Goal: Find specific page/section: Find specific page/section

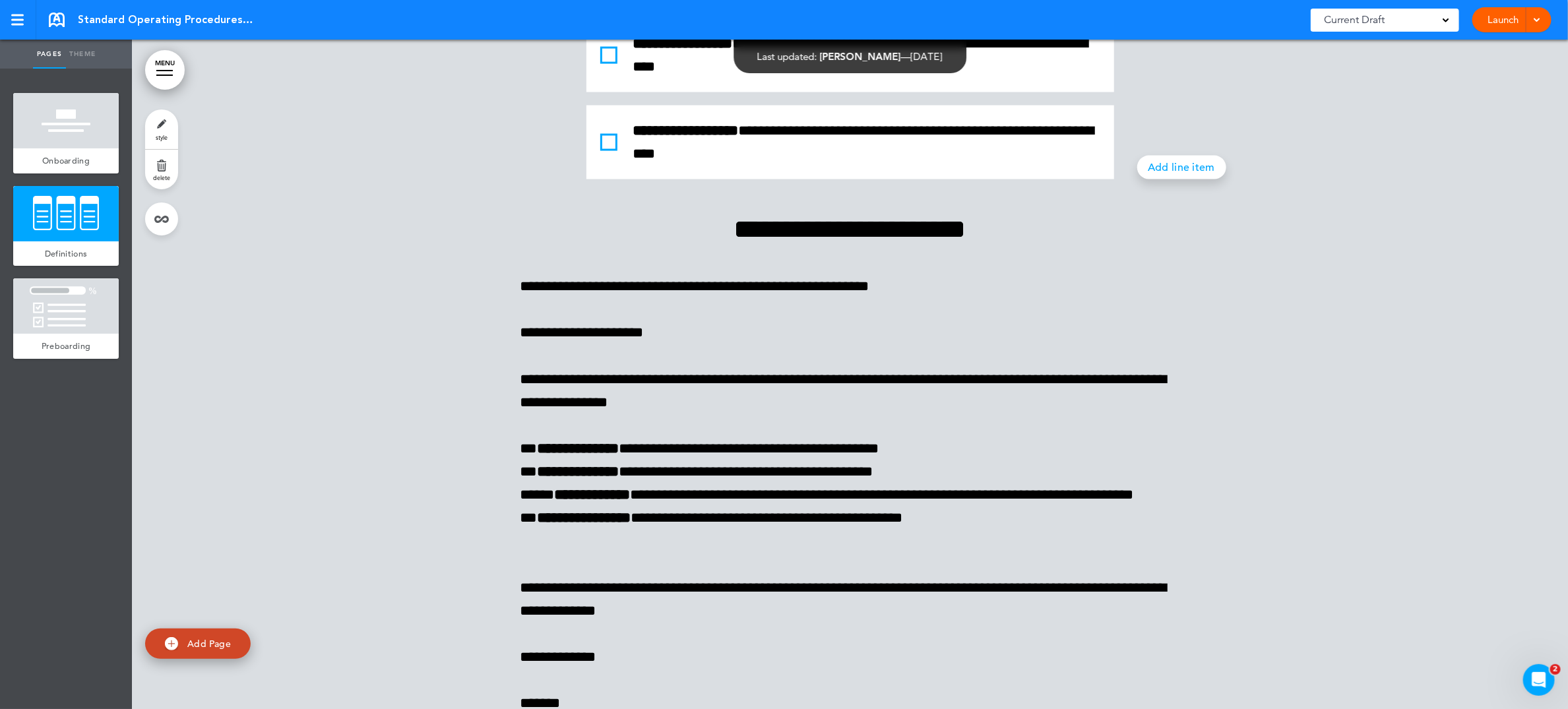
scroll to position [1489, 0]
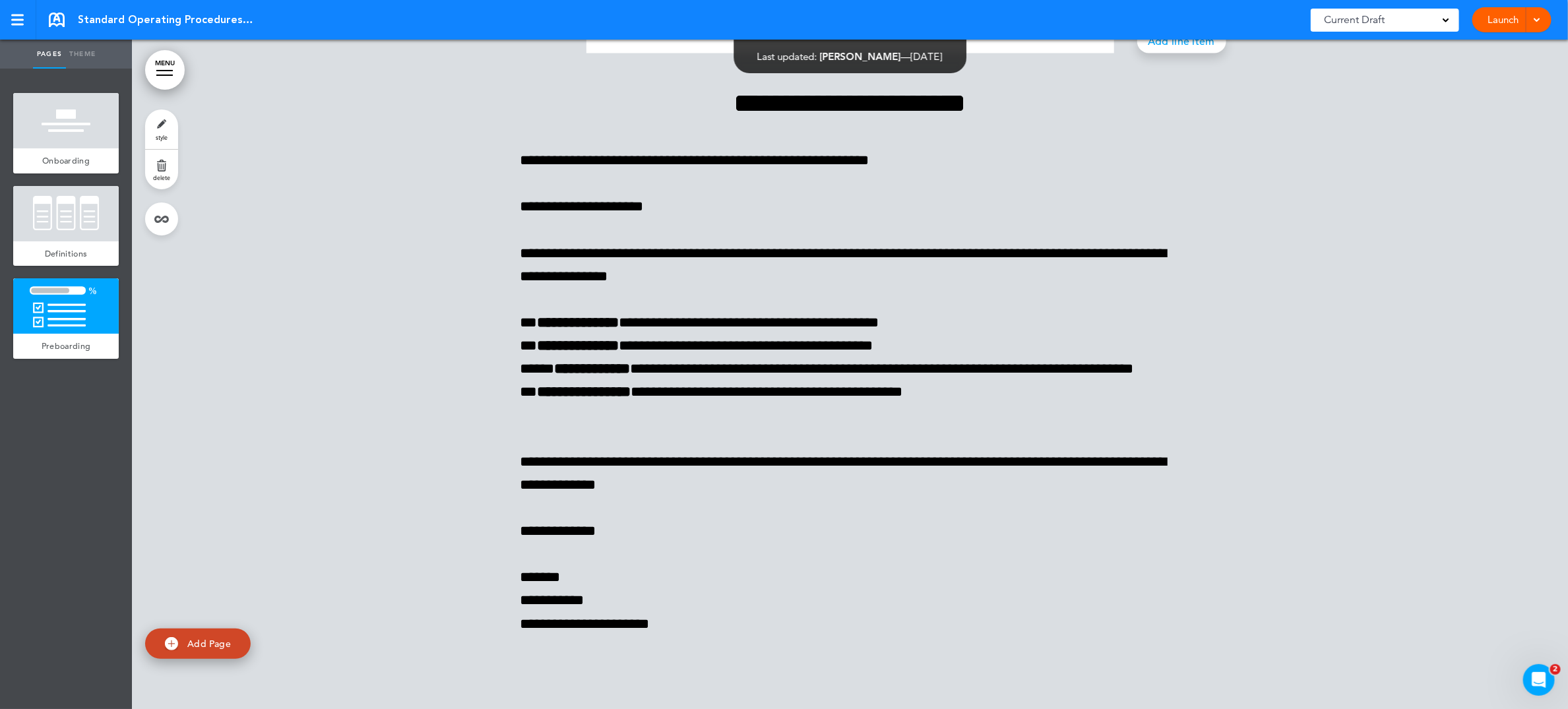
click at [50, 16] on link at bounding box center [57, 19] width 15 height 14
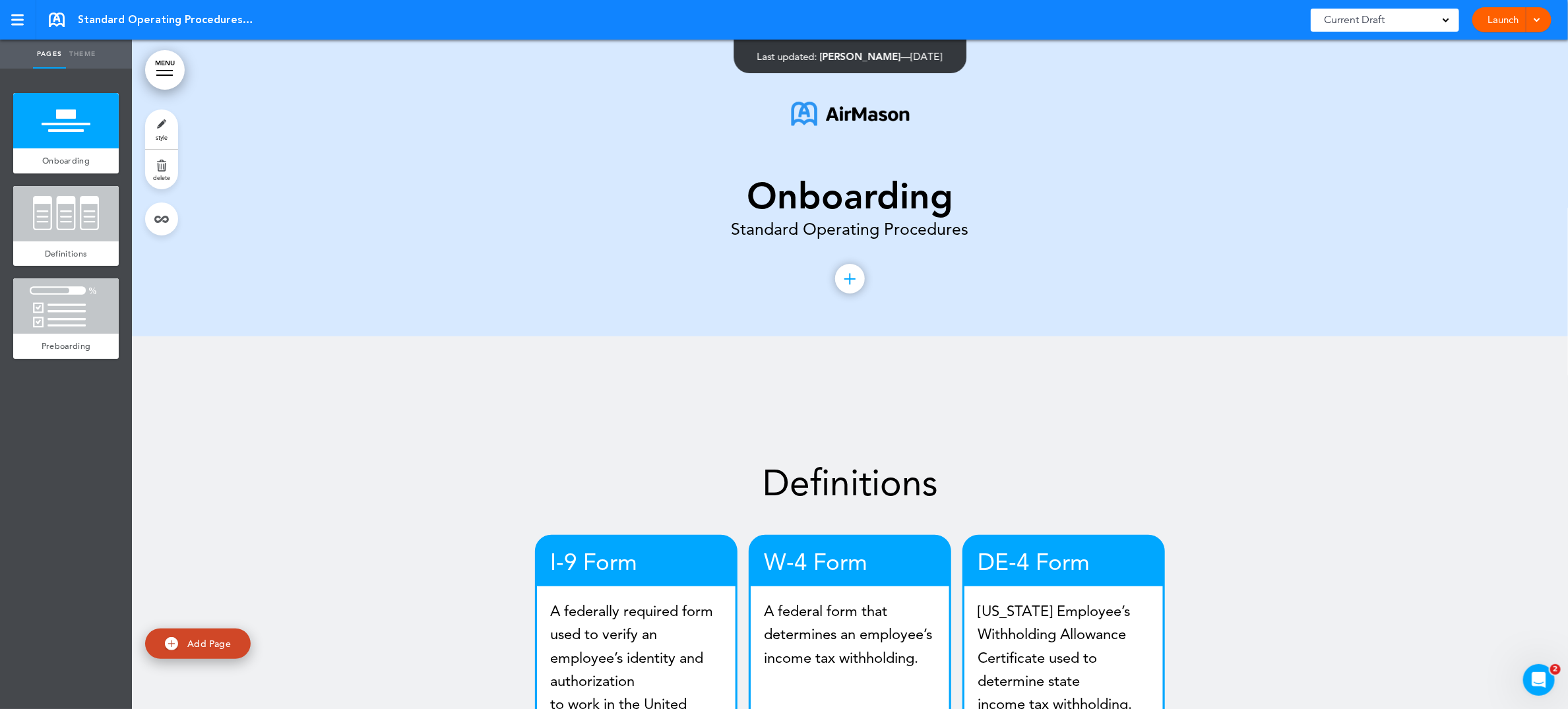
click at [142, 15] on span "Standard Operating Procedures - Onboarding" at bounding box center [167, 19] width 178 height 14
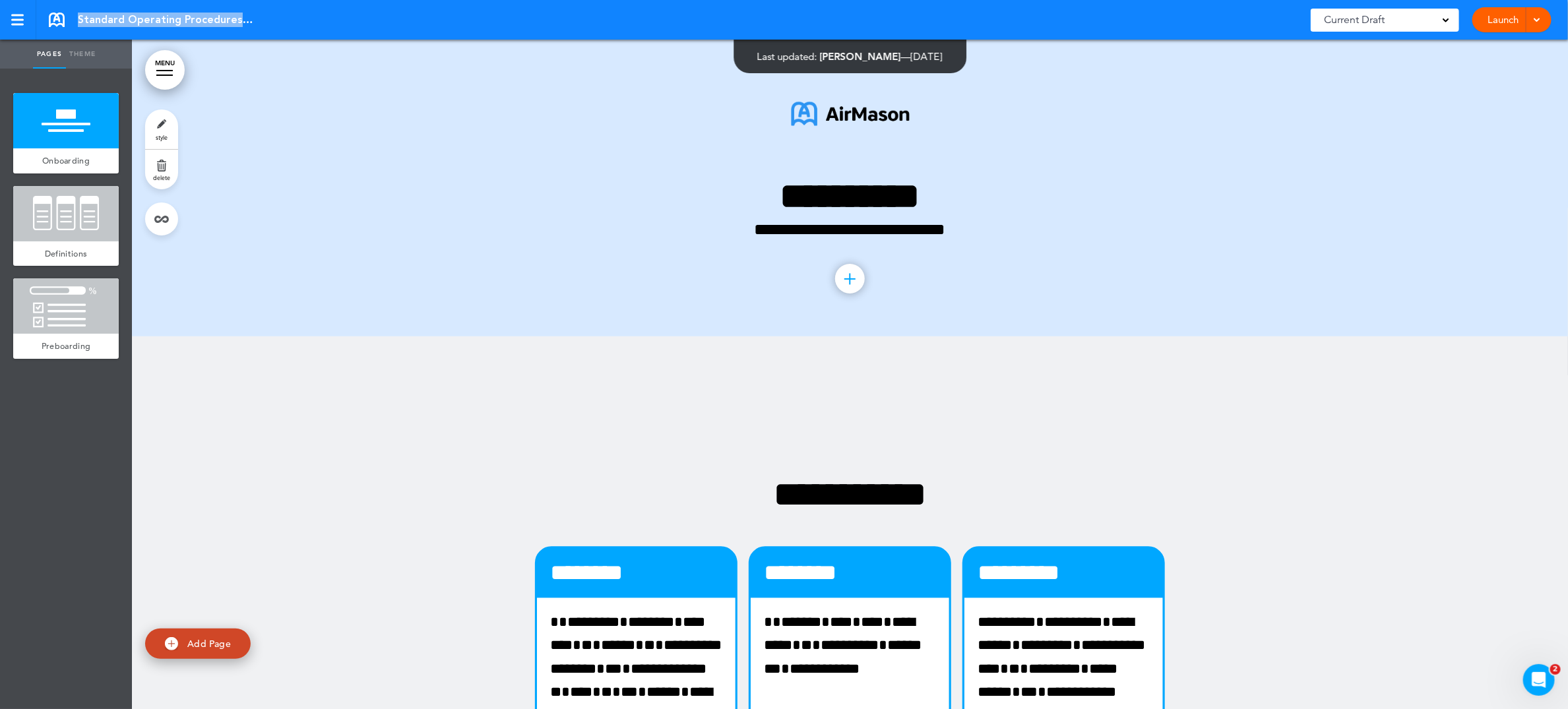
click at [142, 15] on span "Standard Operating Procedures - Onboarding" at bounding box center [167, 19] width 178 height 14
click at [12, 19] on div at bounding box center [17, 20] width 13 height 2
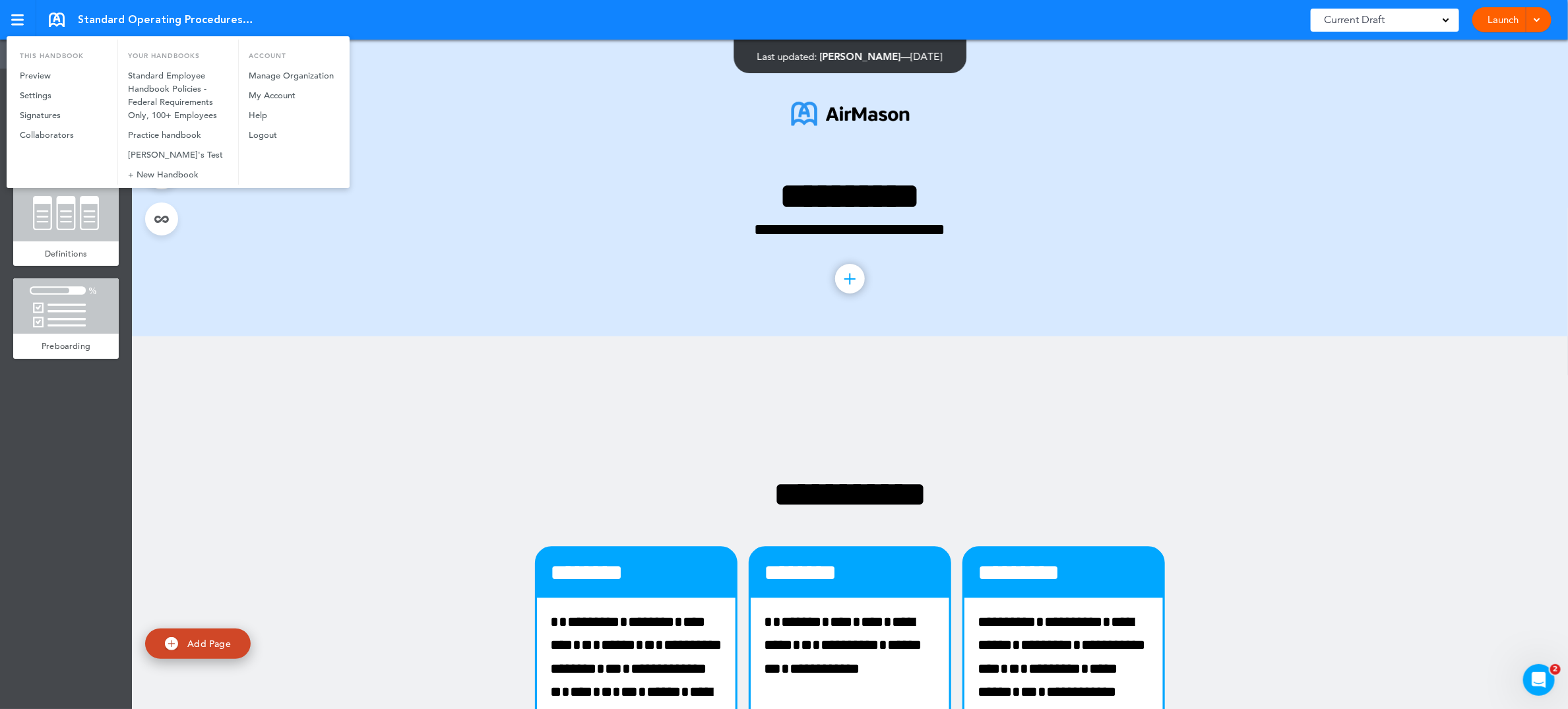
drag, startPoint x: 646, startPoint y: 112, endPoint x: 626, endPoint y: 107, distance: 20.6
click at [645, 111] on div at bounding box center [784, 354] width 1568 height 709
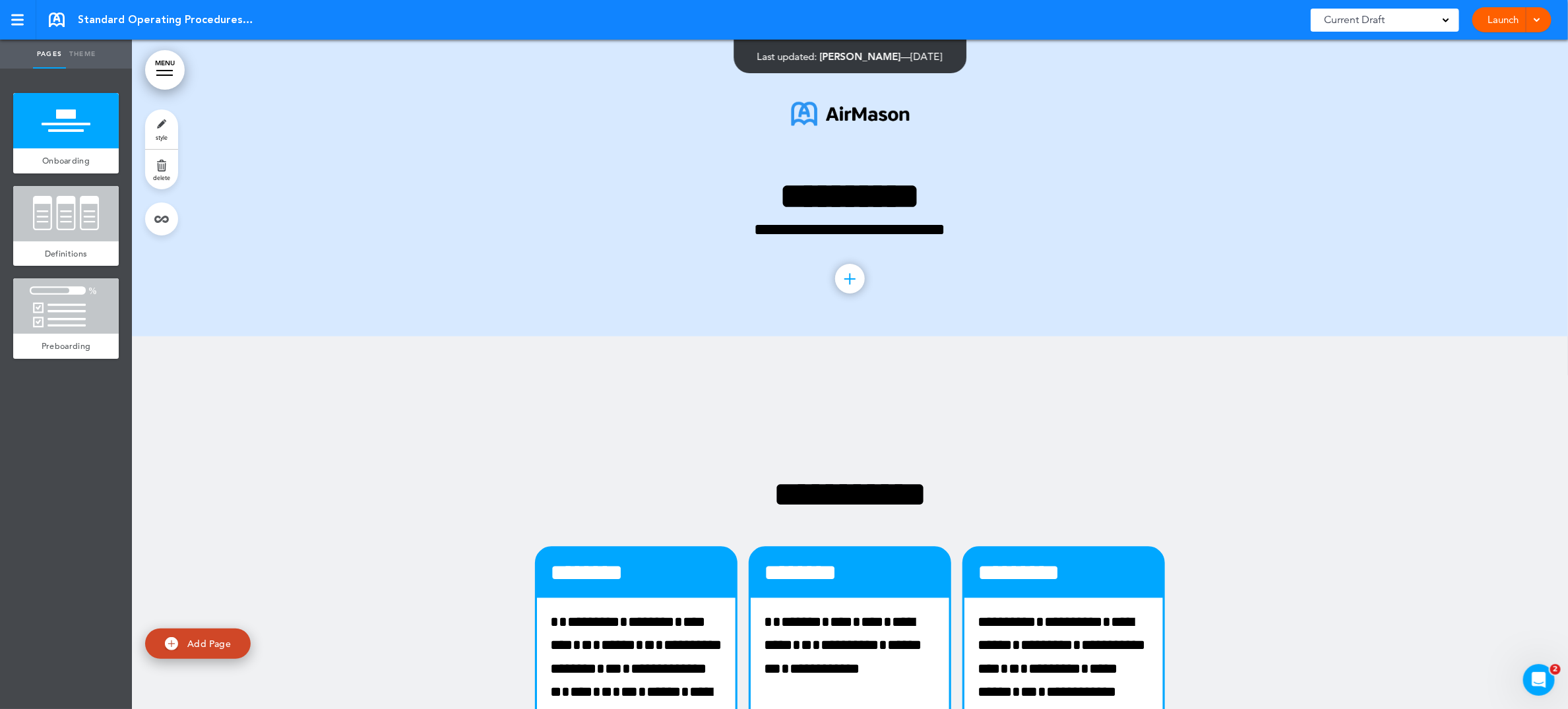
click at [225, 20] on span "Standard Operating Procedures - Onboarding" at bounding box center [167, 19] width 178 height 14
drag, startPoint x: 247, startPoint y: 17, endPoint x: 88, endPoint y: 15, distance: 159.0
click at [96, 17] on span "Standard Operating Procedures - Onboarding" at bounding box center [167, 19] width 178 height 14
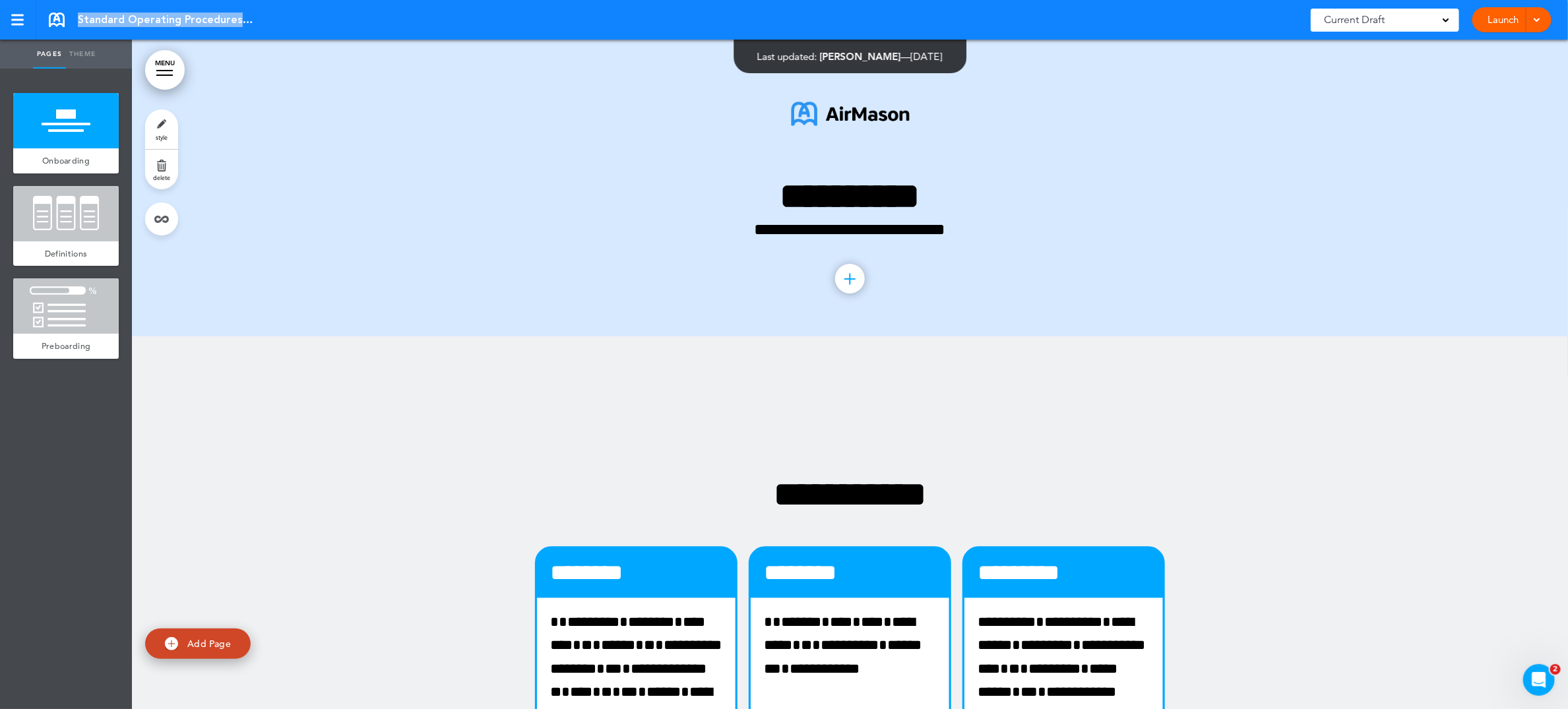
click at [56, 19] on link at bounding box center [57, 19] width 15 height 14
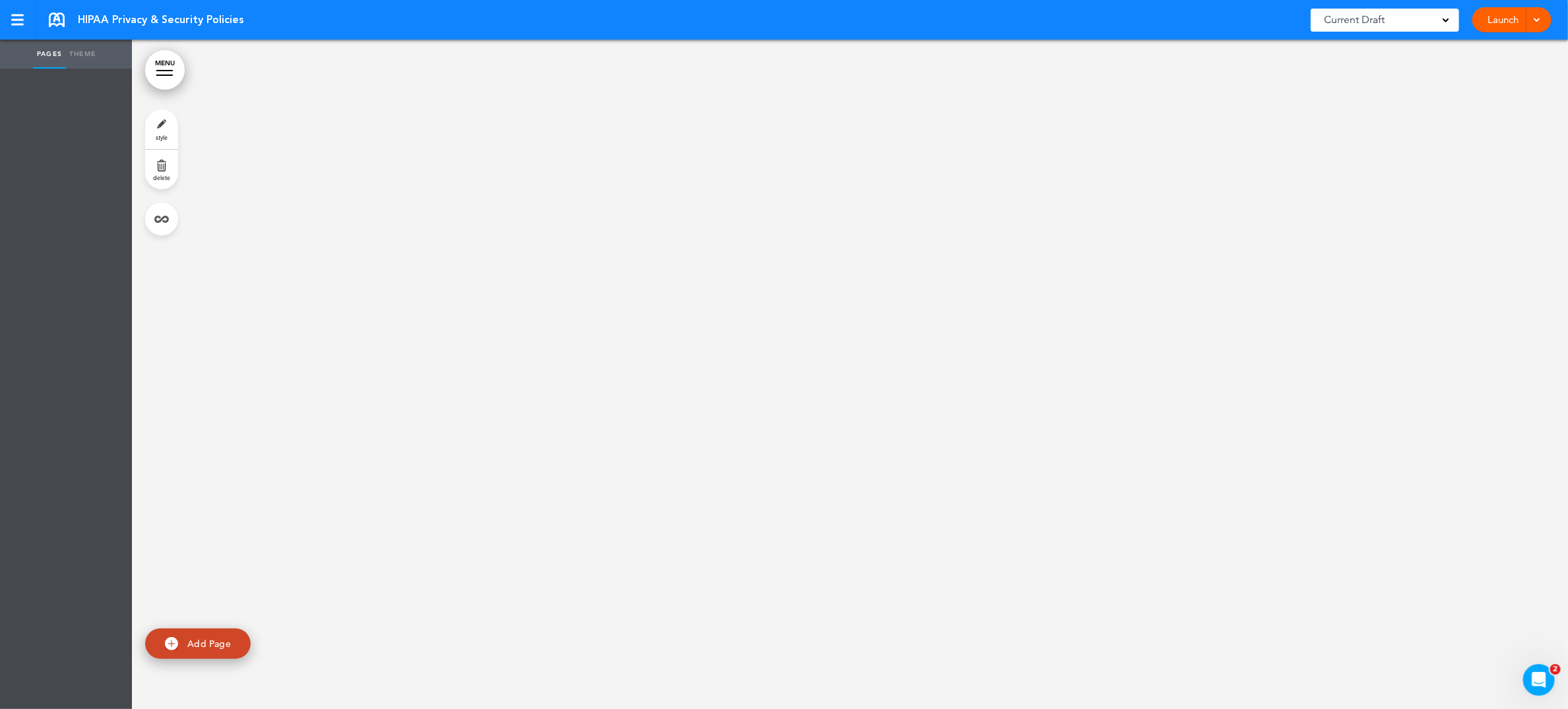
click at [53, 21] on link at bounding box center [57, 19] width 15 height 14
click at [59, 22] on link at bounding box center [57, 19] width 15 height 14
click at [49, 19] on link at bounding box center [57, 19] width 15 height 14
